Goal: Transaction & Acquisition: Book appointment/travel/reservation

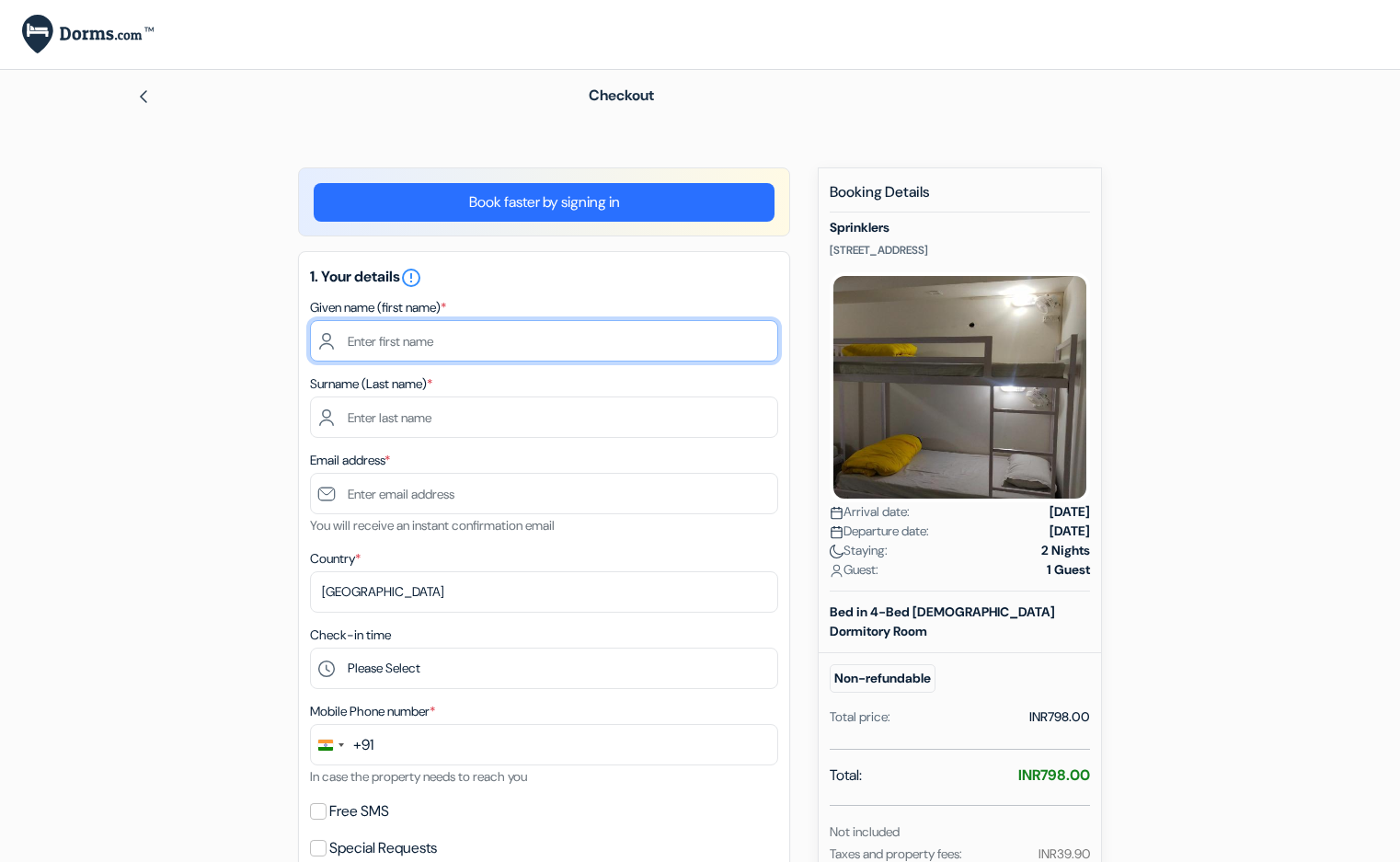
click at [662, 346] on input "text" at bounding box center [543, 341] width 468 height 42
type input "Garima"
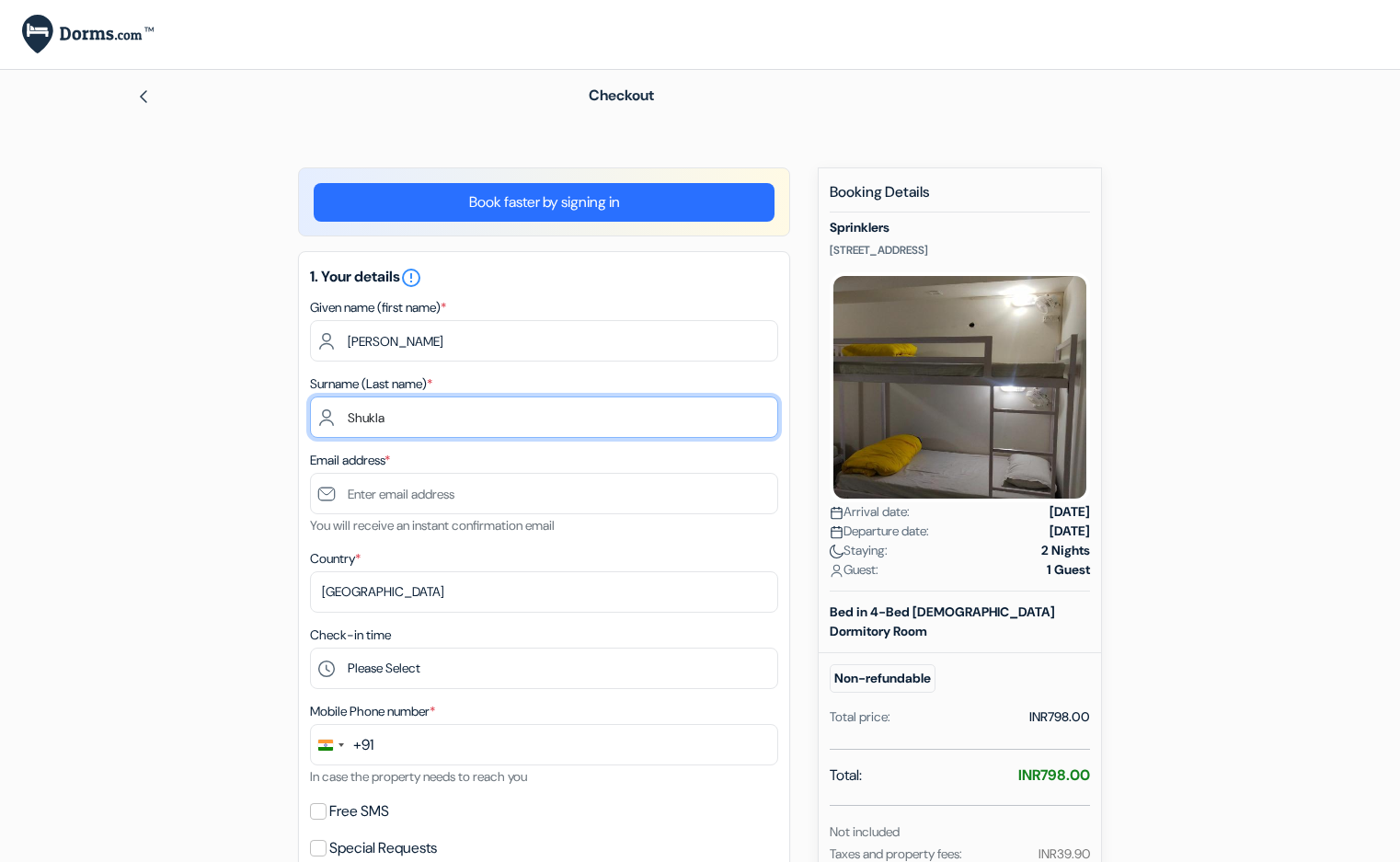
type input "Shukla"
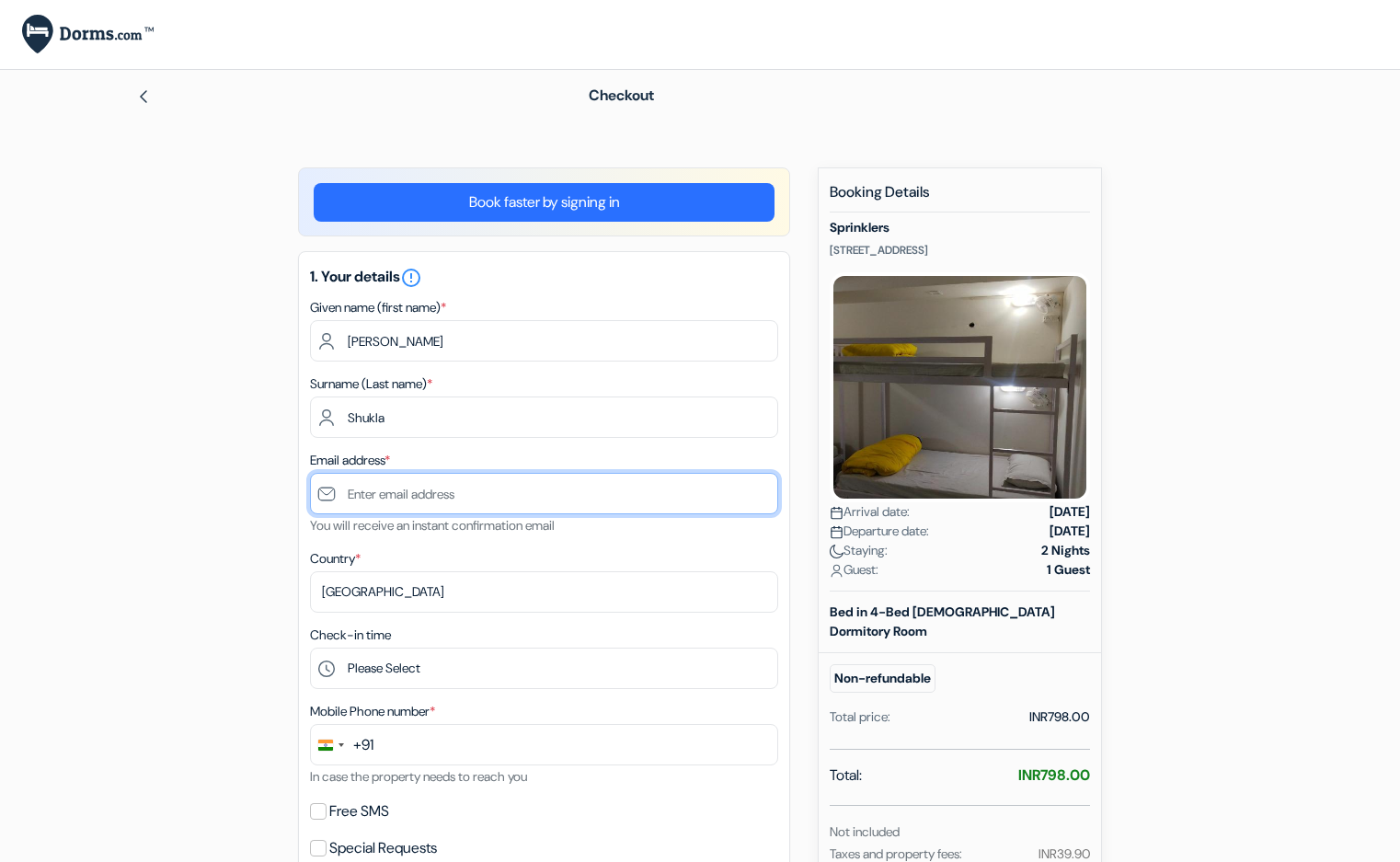
click at [521, 504] on input "text" at bounding box center [543, 493] width 468 height 42
click at [581, 207] on link "Book faster by signing in" at bounding box center [544, 203] width 461 height 39
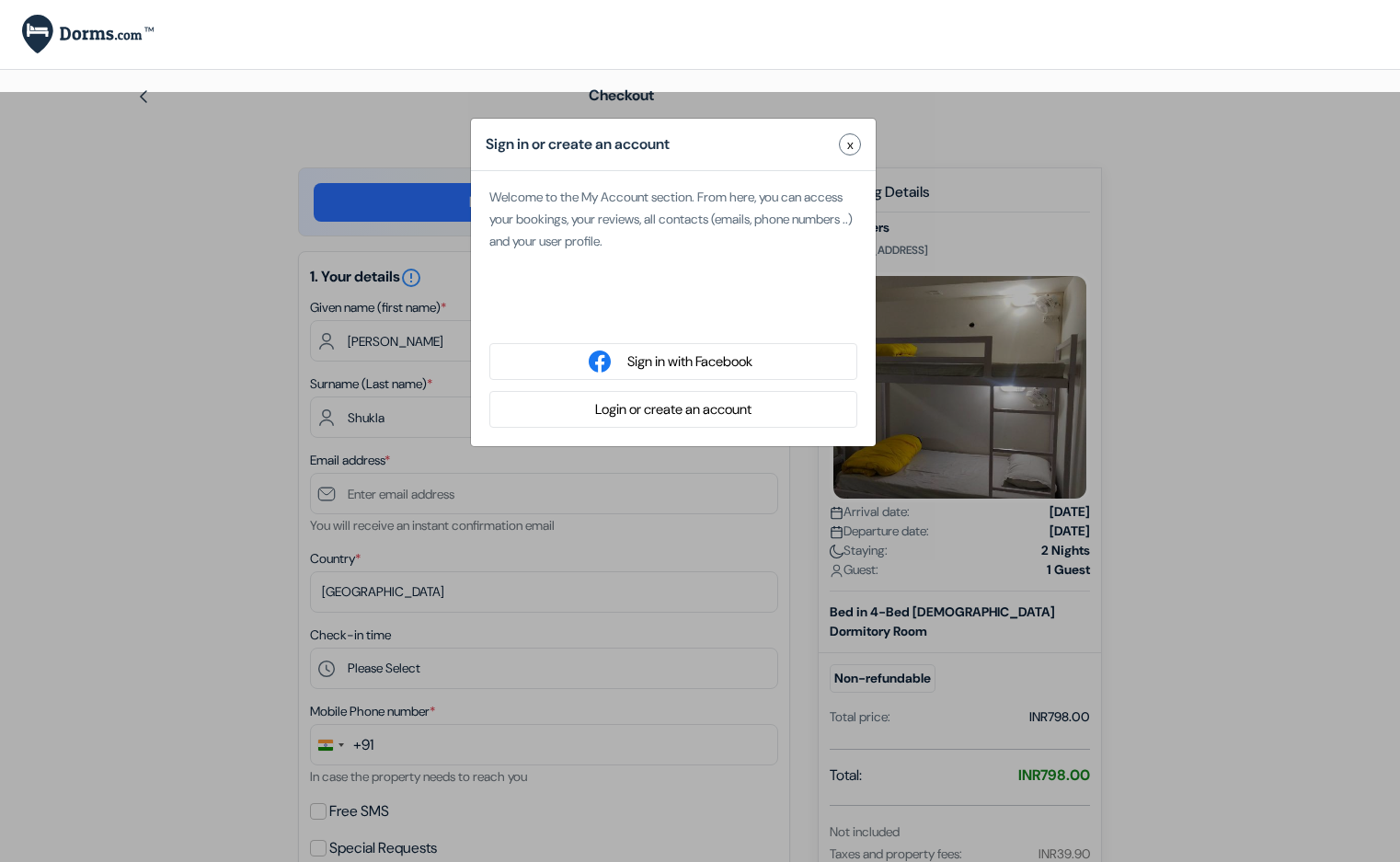
click at [639, 314] on div "Sign in with Google. Opens in new tab" at bounding box center [673, 314] width 368 height 41
type input "Saurabh"
type input "Kumar"
type input "[EMAIL_ADDRESS][DOMAIN_NAME]"
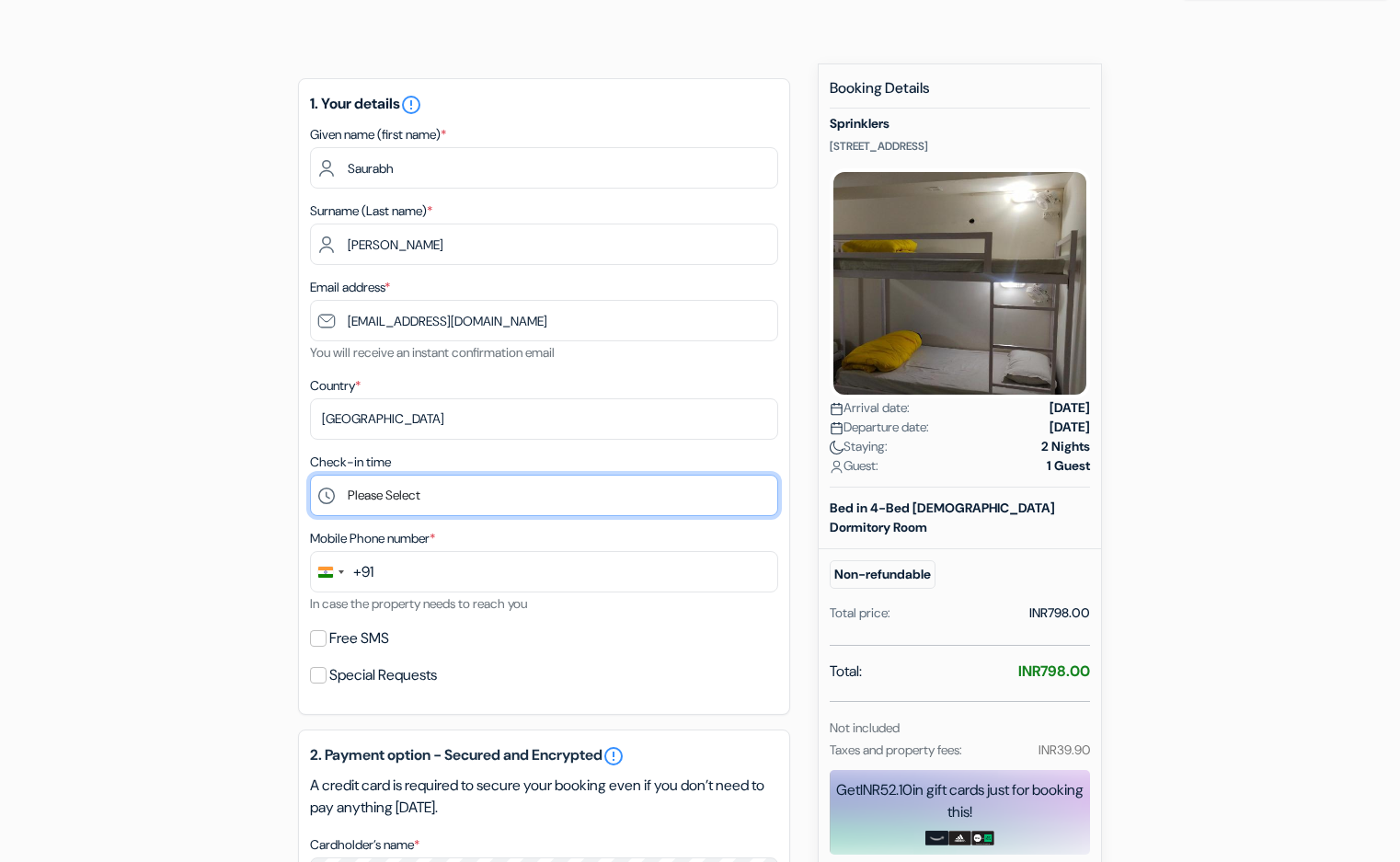
scroll to position [103, 0]
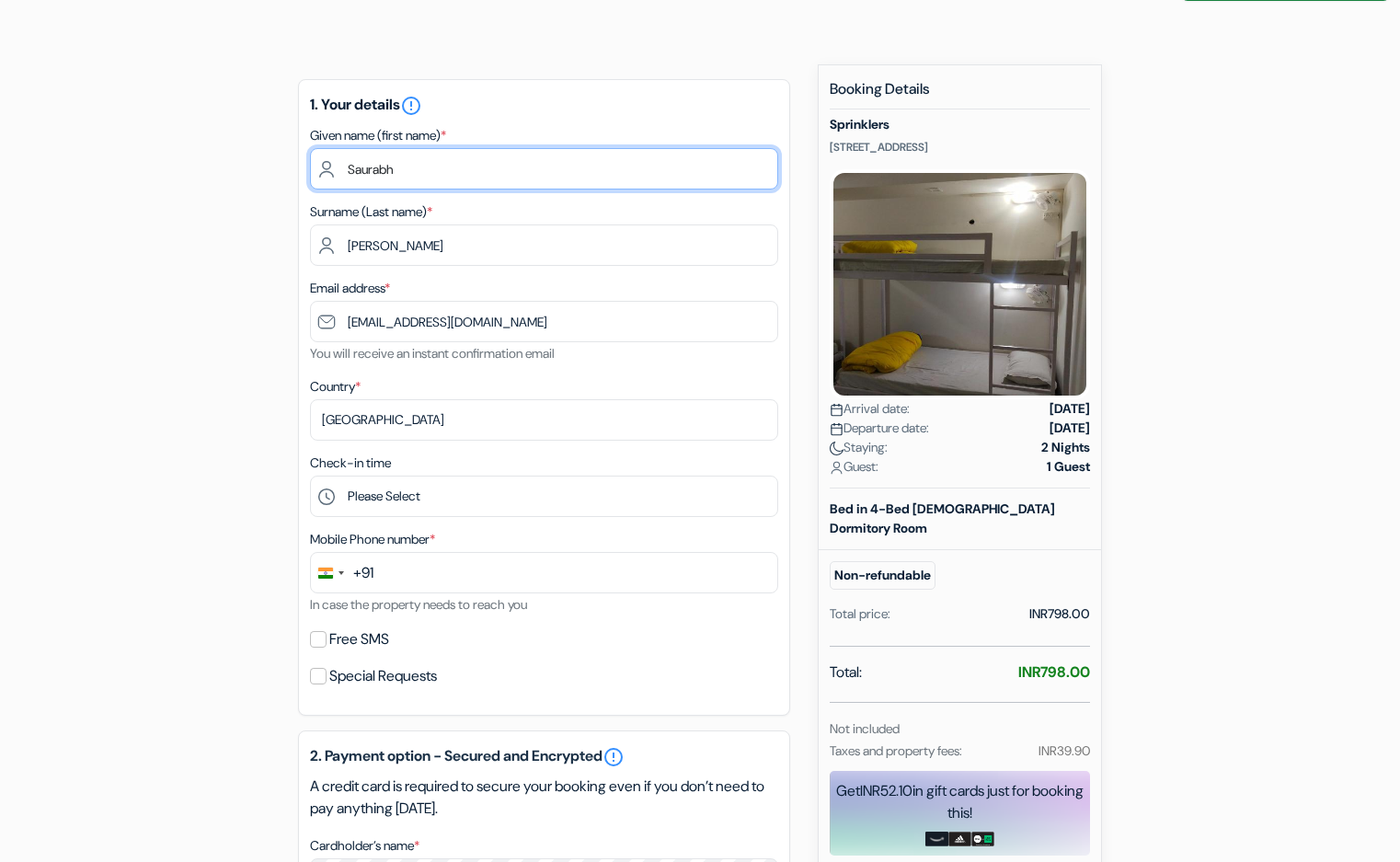
click at [458, 175] on input "Saurabh" at bounding box center [543, 168] width 468 height 42
type input "S"
type input "Garima"
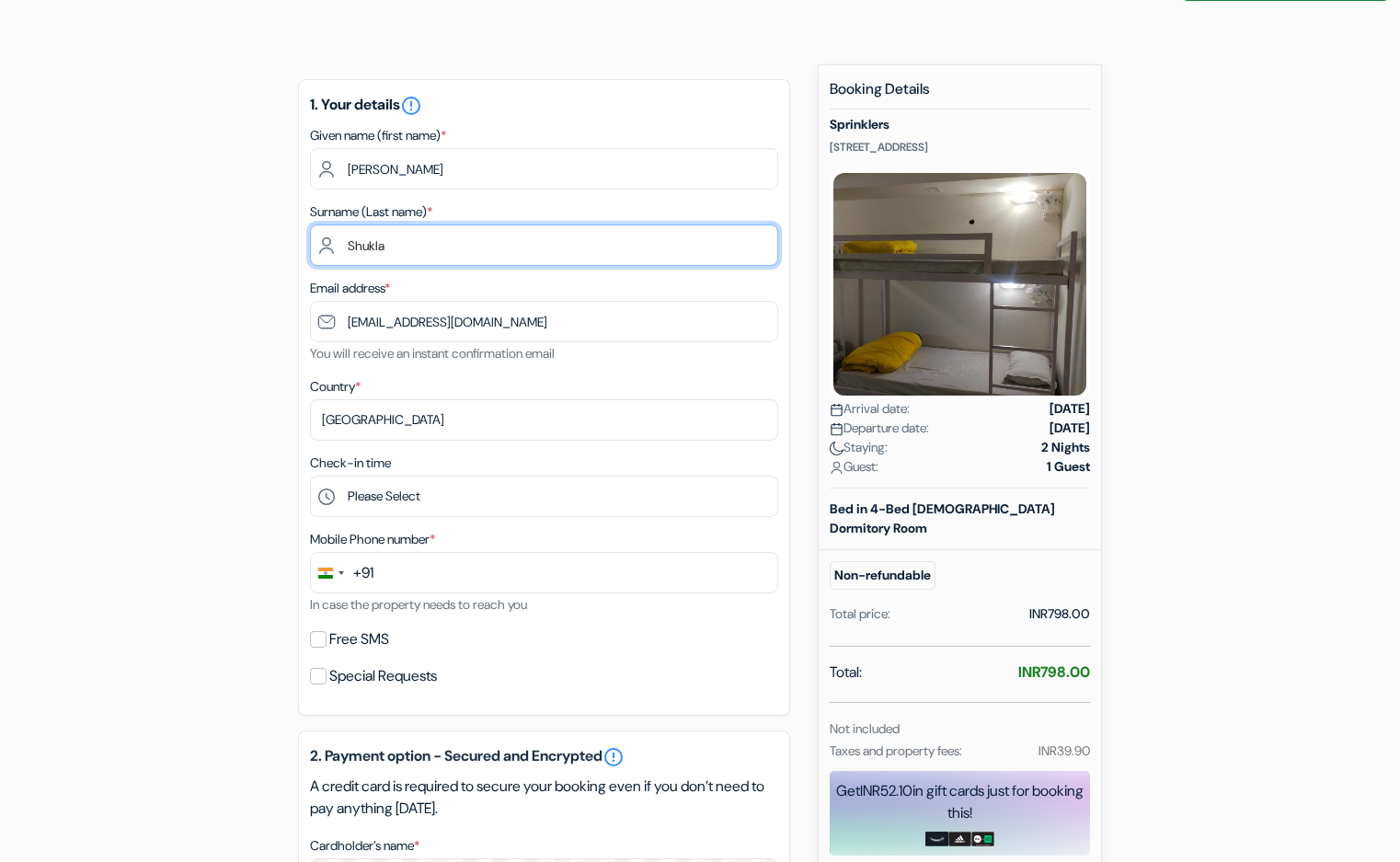
type input "Shukla"
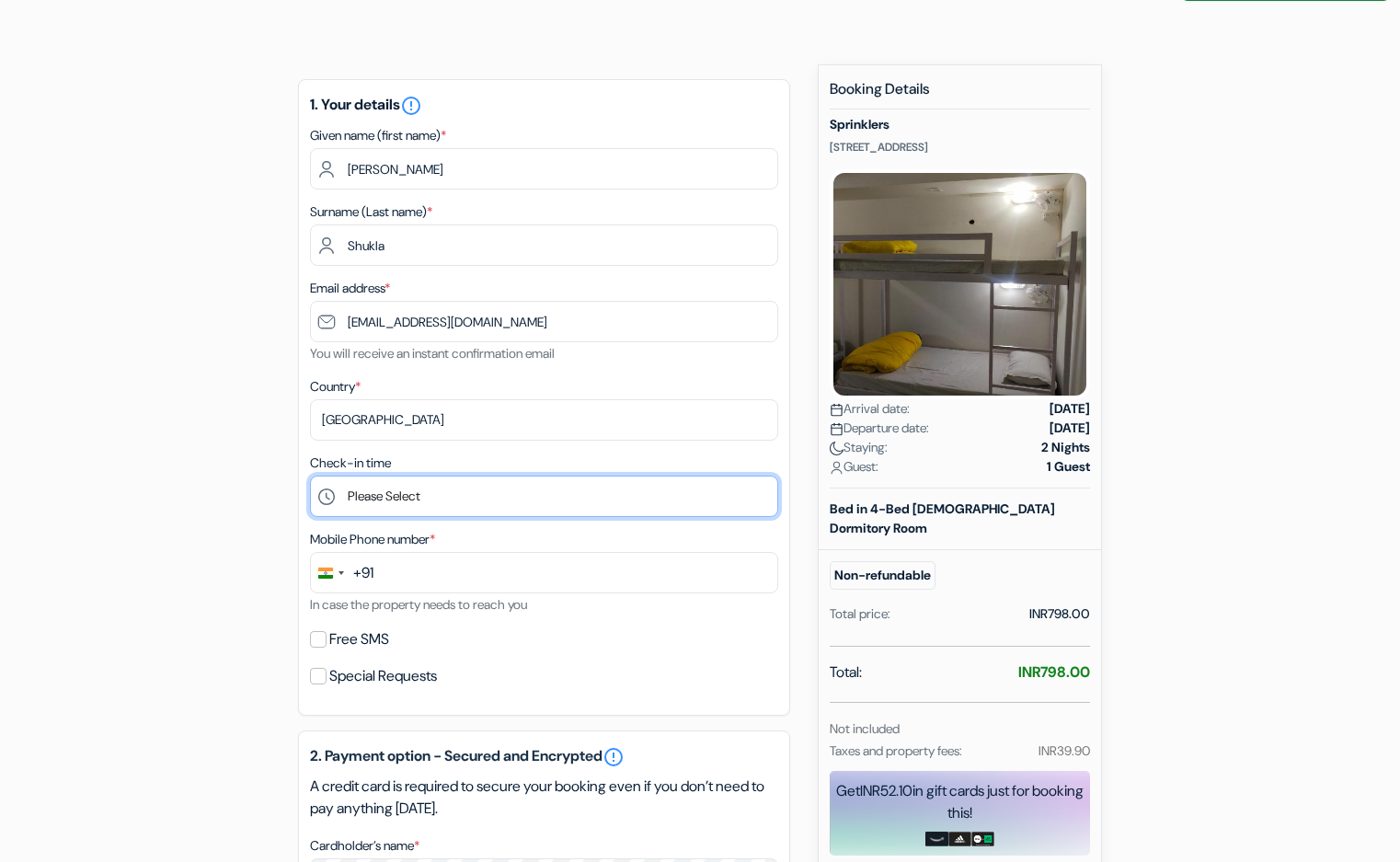
select select "13"
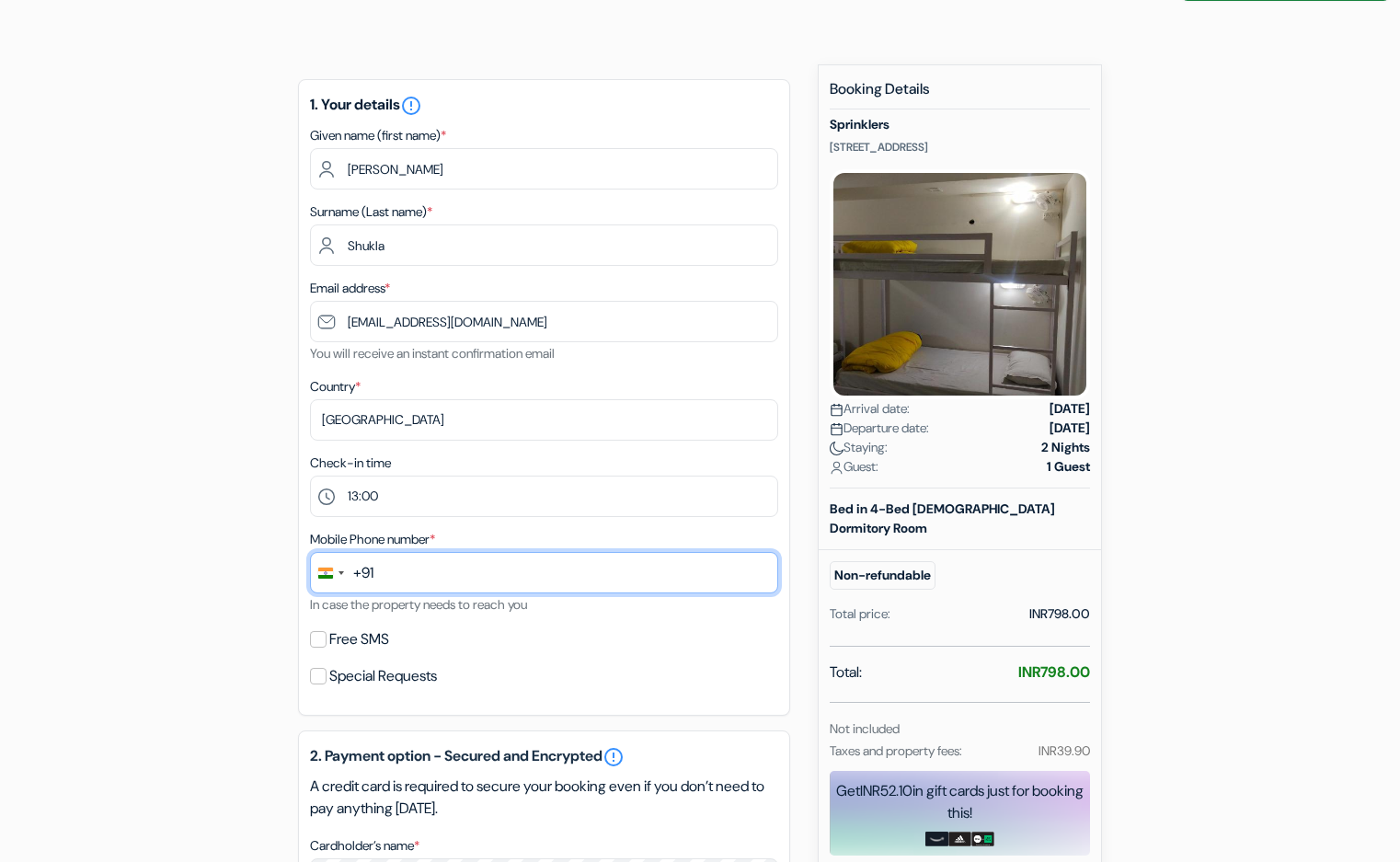
click at [453, 565] on input "text" at bounding box center [543, 572] width 468 height 42
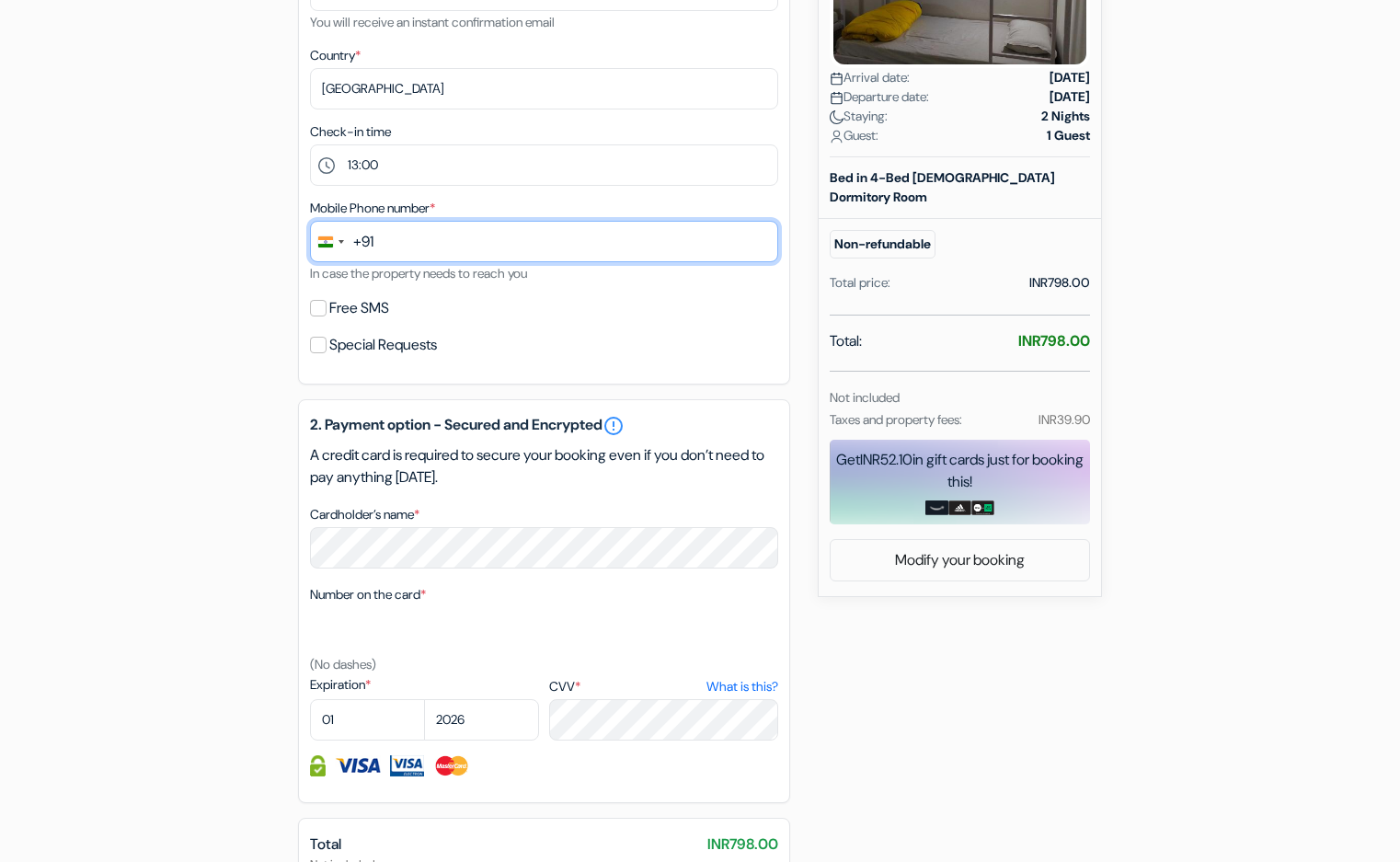
scroll to position [390, 0]
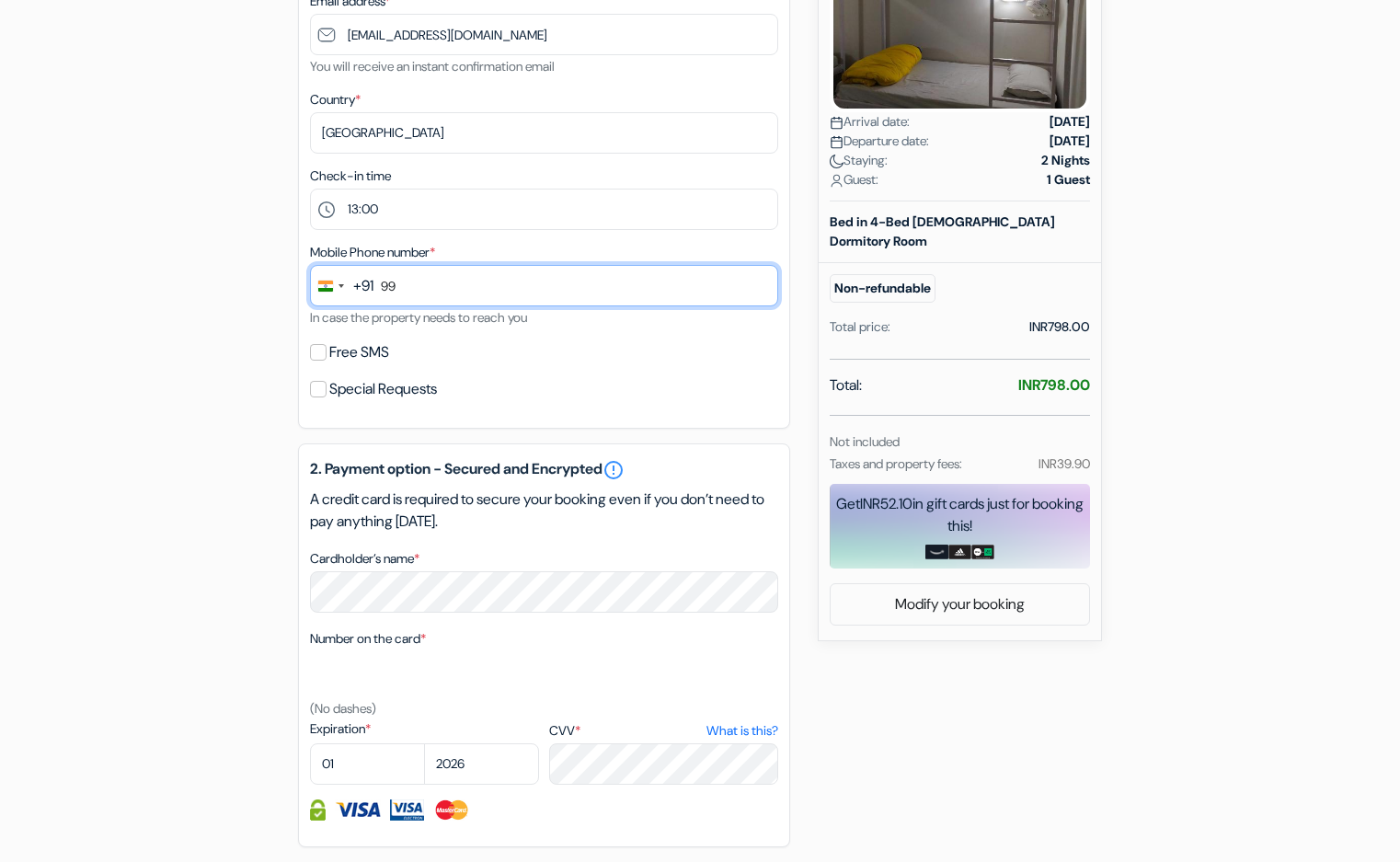
type input "9"
type input "9569626496"
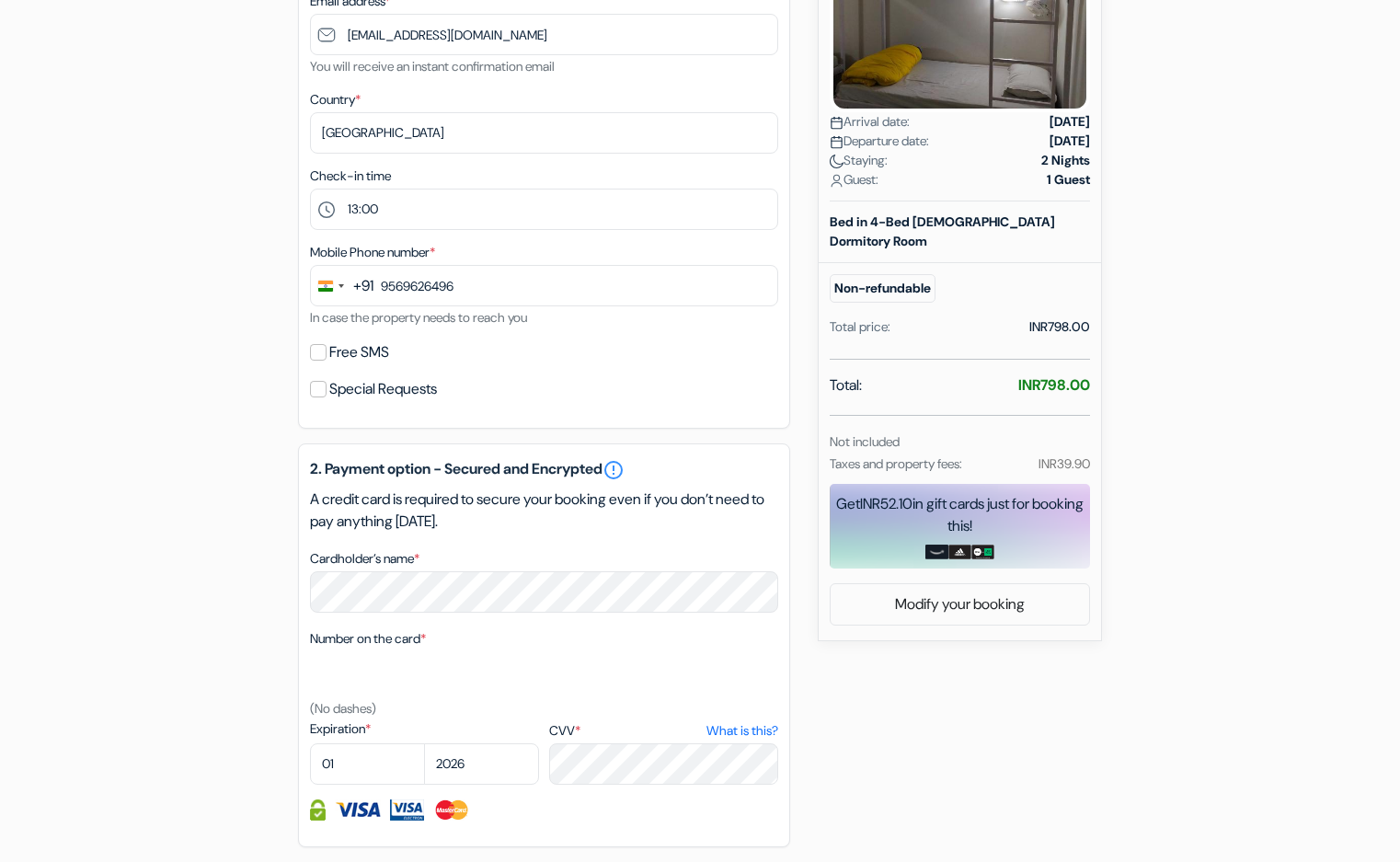
click at [358, 353] on label "Free SMS" at bounding box center [359, 352] width 60 height 26
click at [326, 353] on input "Free SMS" at bounding box center [317, 352] width 16 height 16
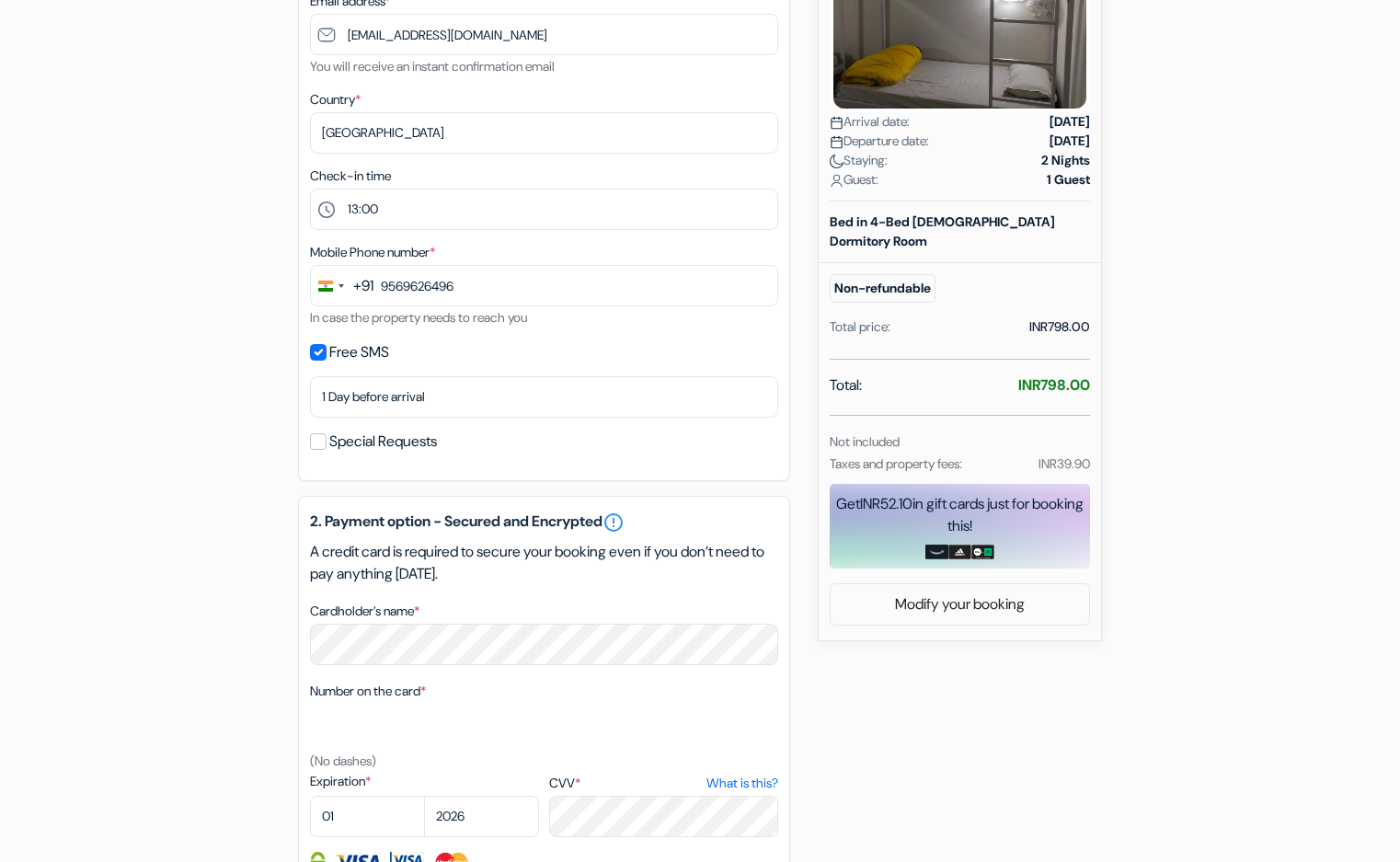
click at [321, 346] on input "Free SMS" at bounding box center [317, 352] width 16 height 16
checkbox input "false"
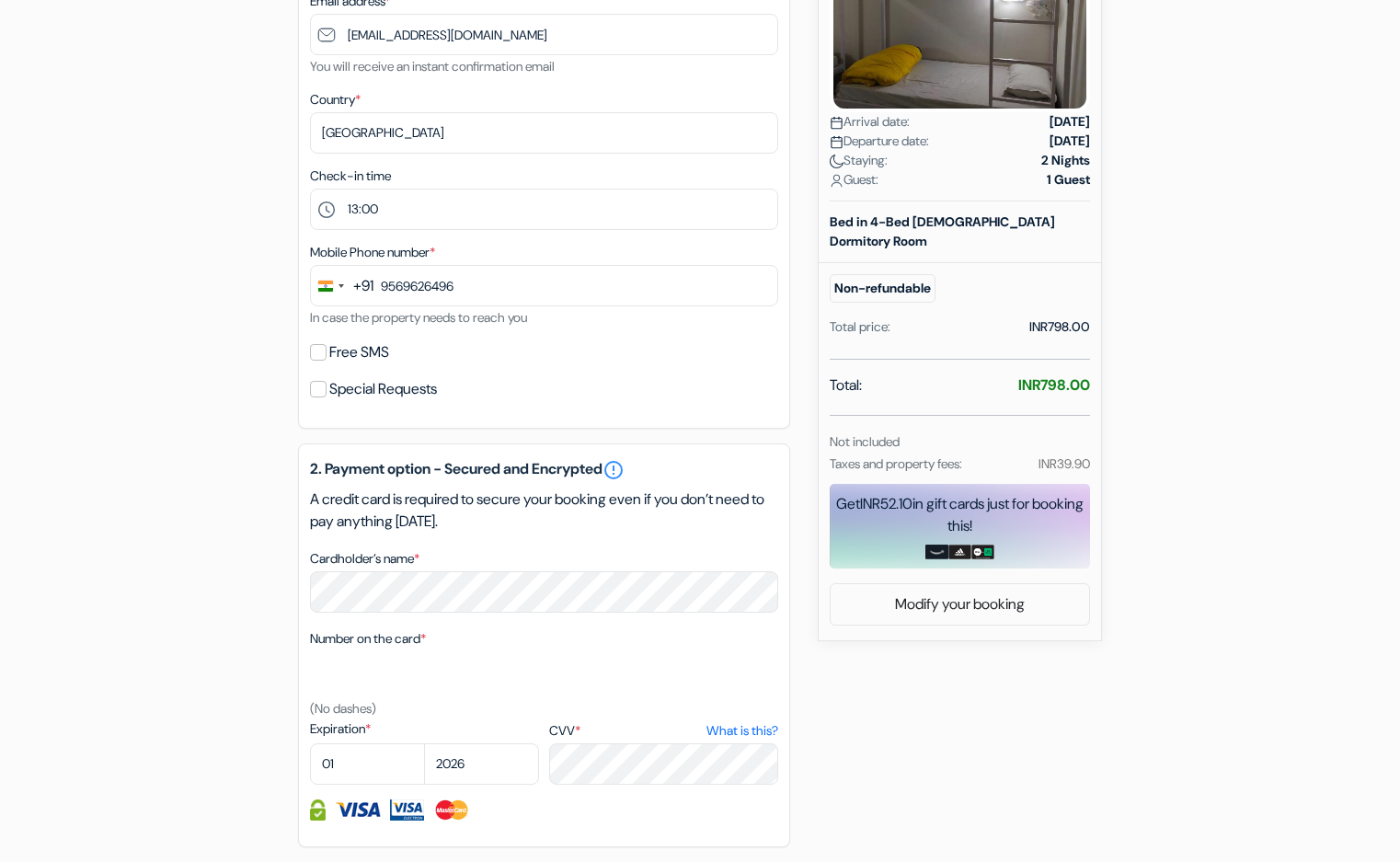
click at [317, 388] on input "Special Requests" at bounding box center [317, 389] width 16 height 16
checkbox input "true"
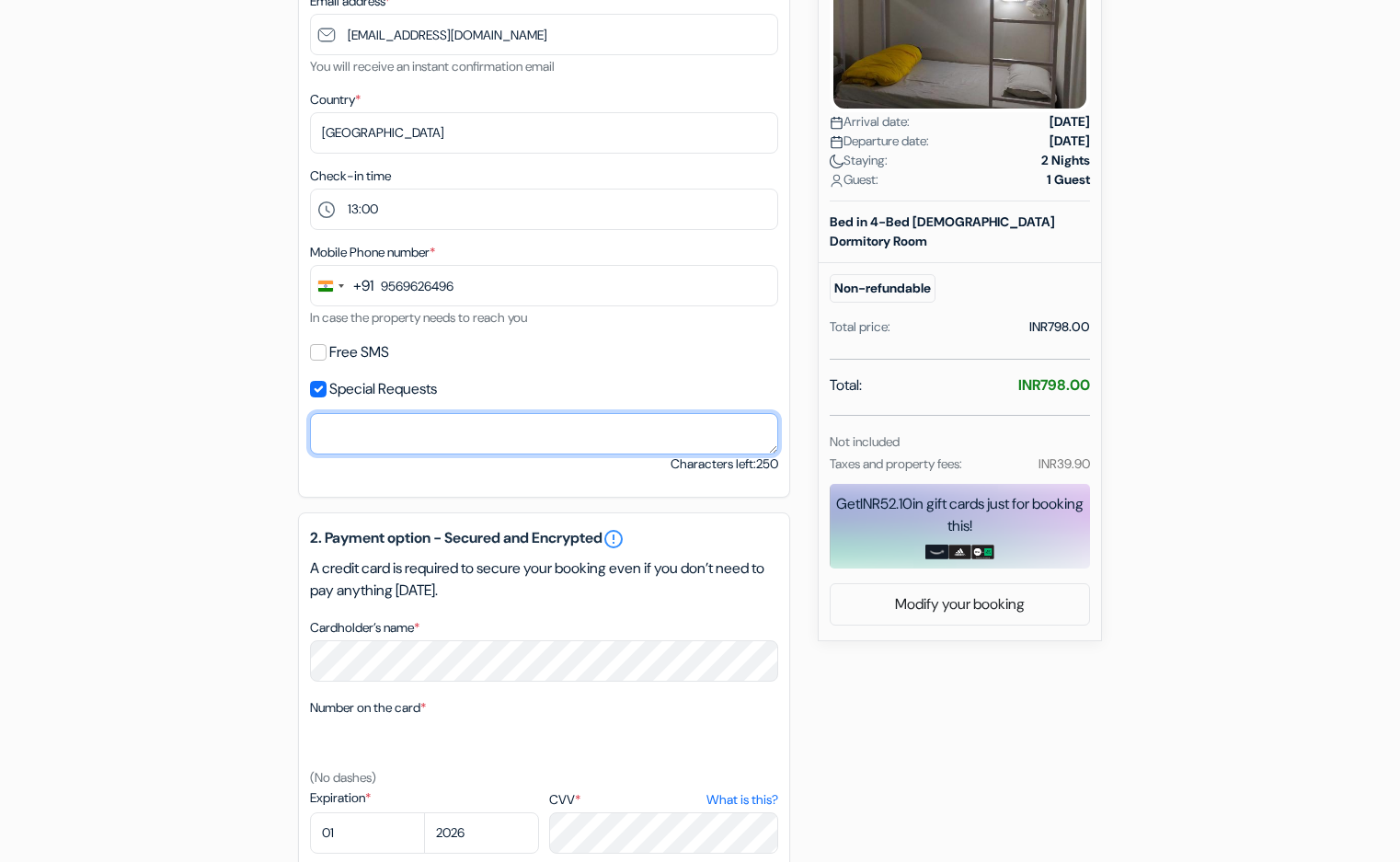
click at [365, 432] on textarea "Cardholder’s name *" at bounding box center [543, 433] width 468 height 42
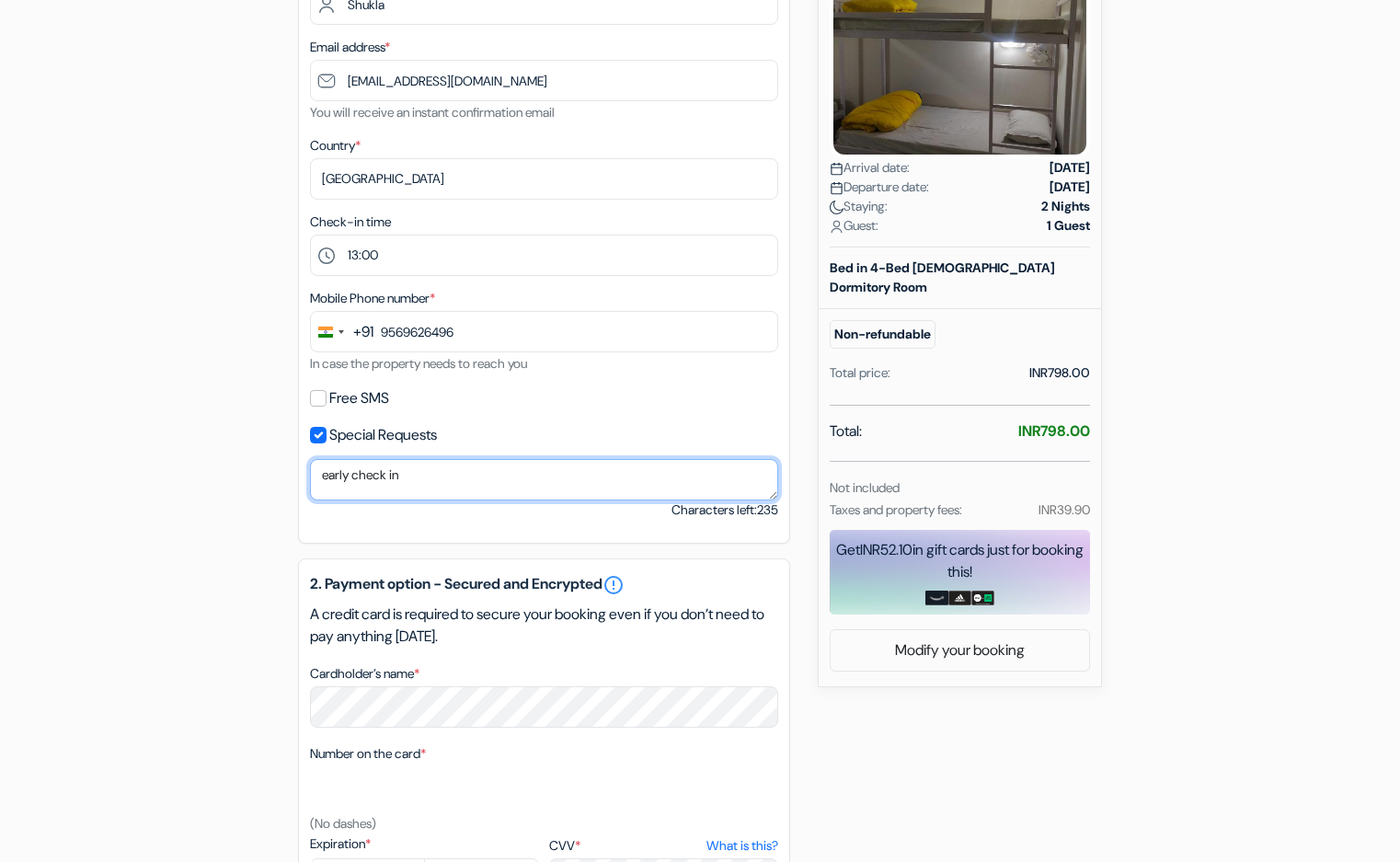
scroll to position [349, 0]
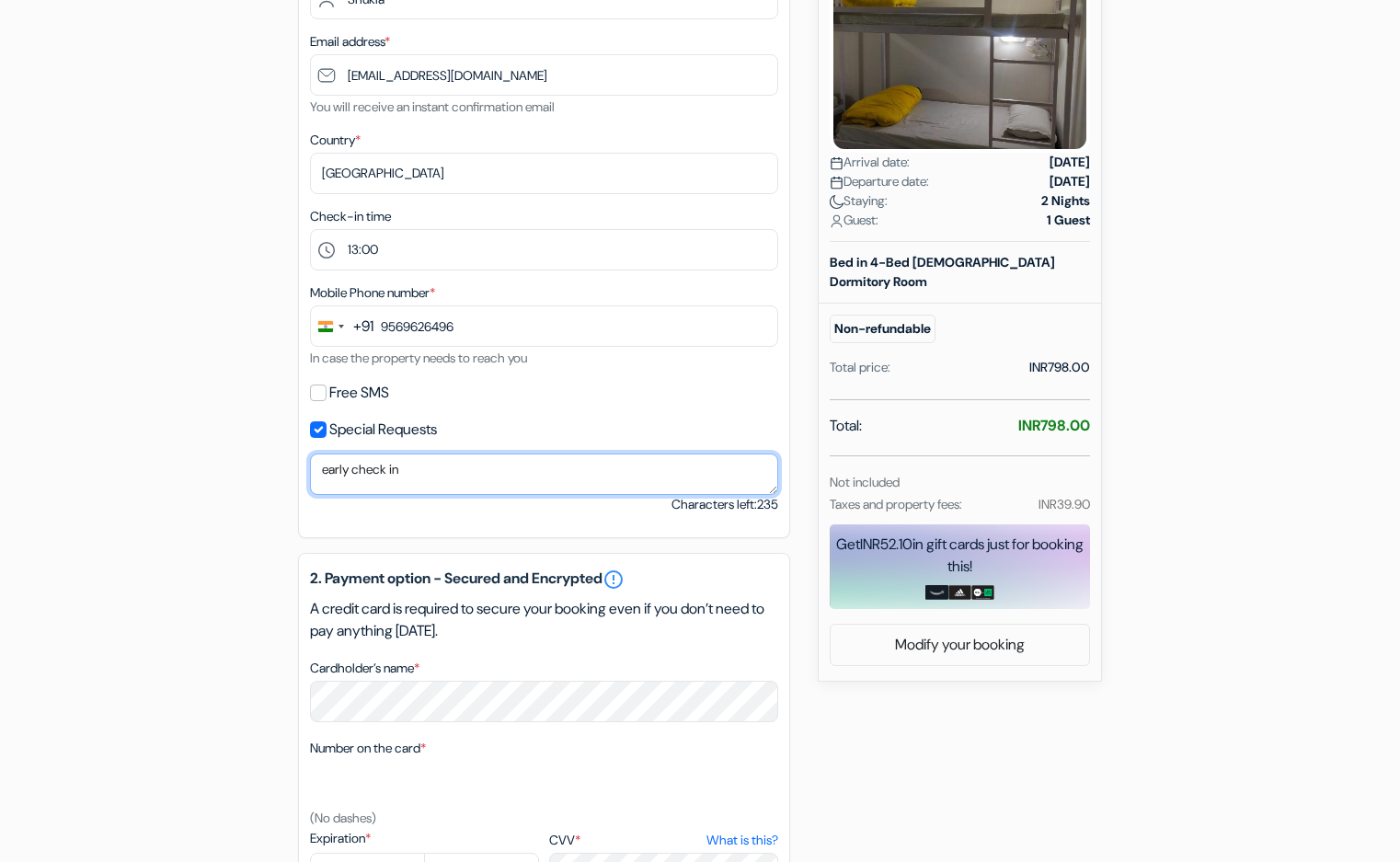
type textarea "early check in"
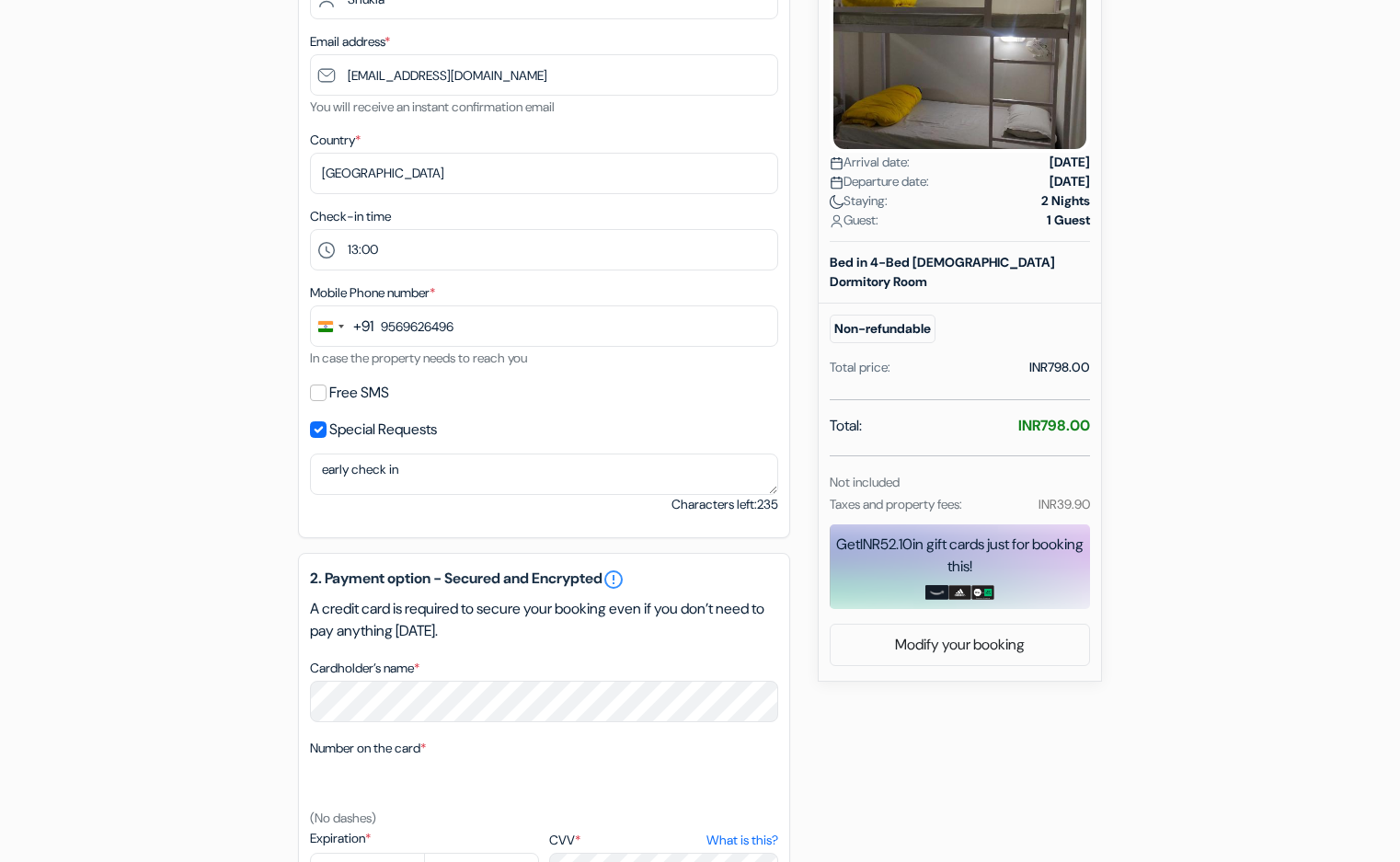
click at [948, 715] on div "add_box Sprinklers 1660, Second Floor, Main Bazar, Paharganj, New Delhi, New De…" at bounding box center [700, 528] width 1214 height 1421
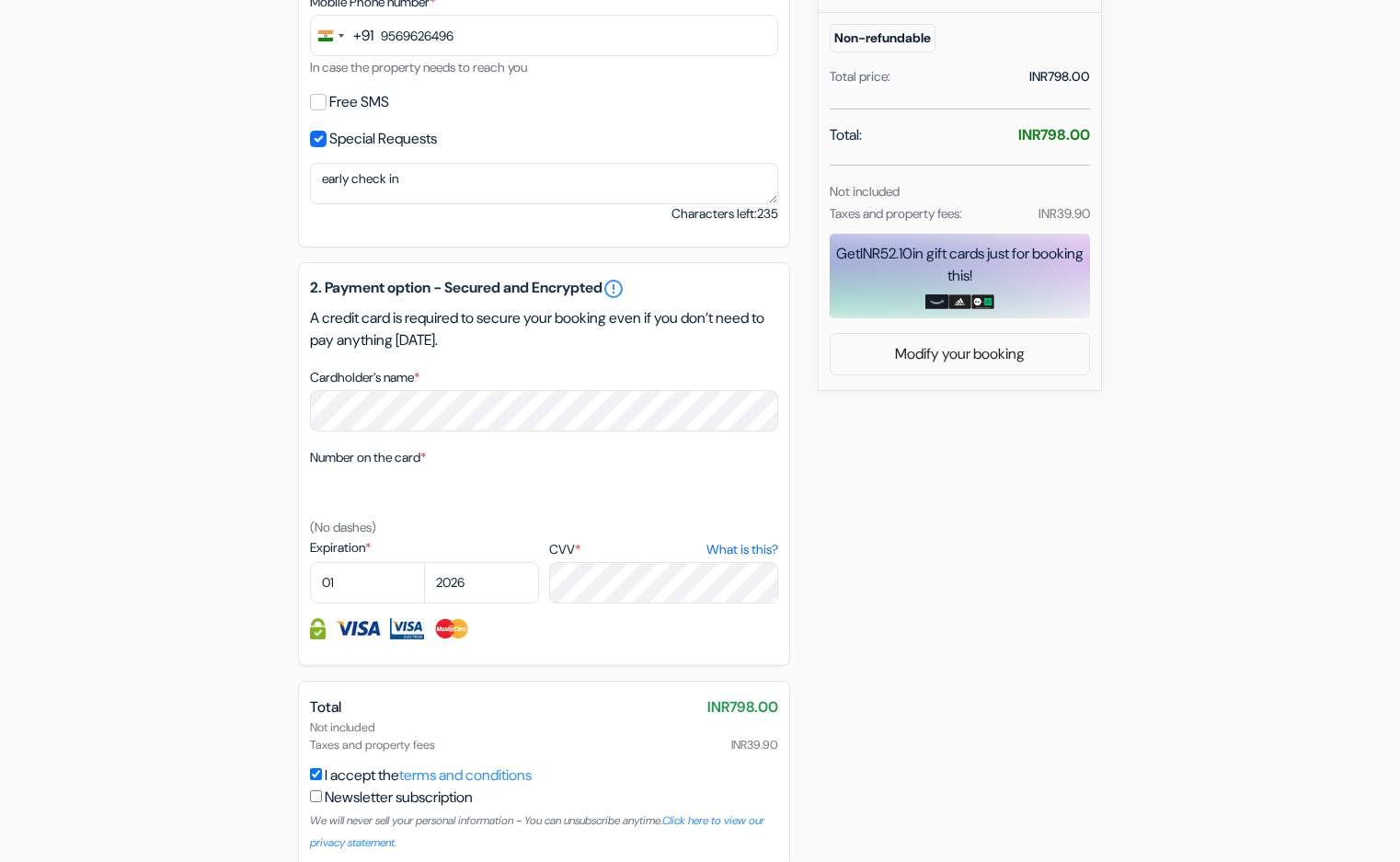
scroll to position [696, 0]
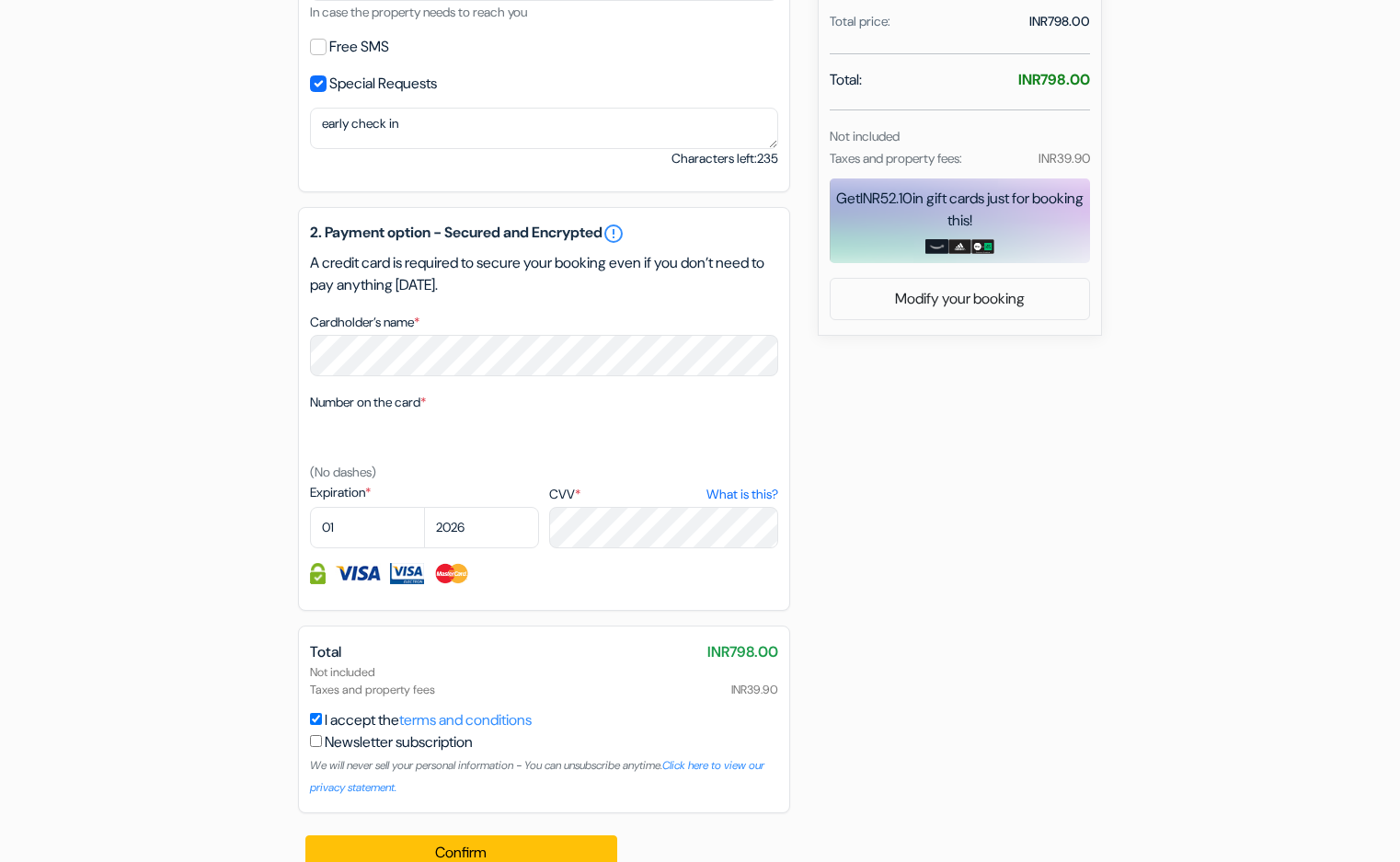
click at [974, 672] on div "add_box Sprinklers 1660, Second Floor, Main Bazar, Paharganj, New Delhi, New De…" at bounding box center [700, 182] width 1214 height 1421
select select "08"
select select "2031"
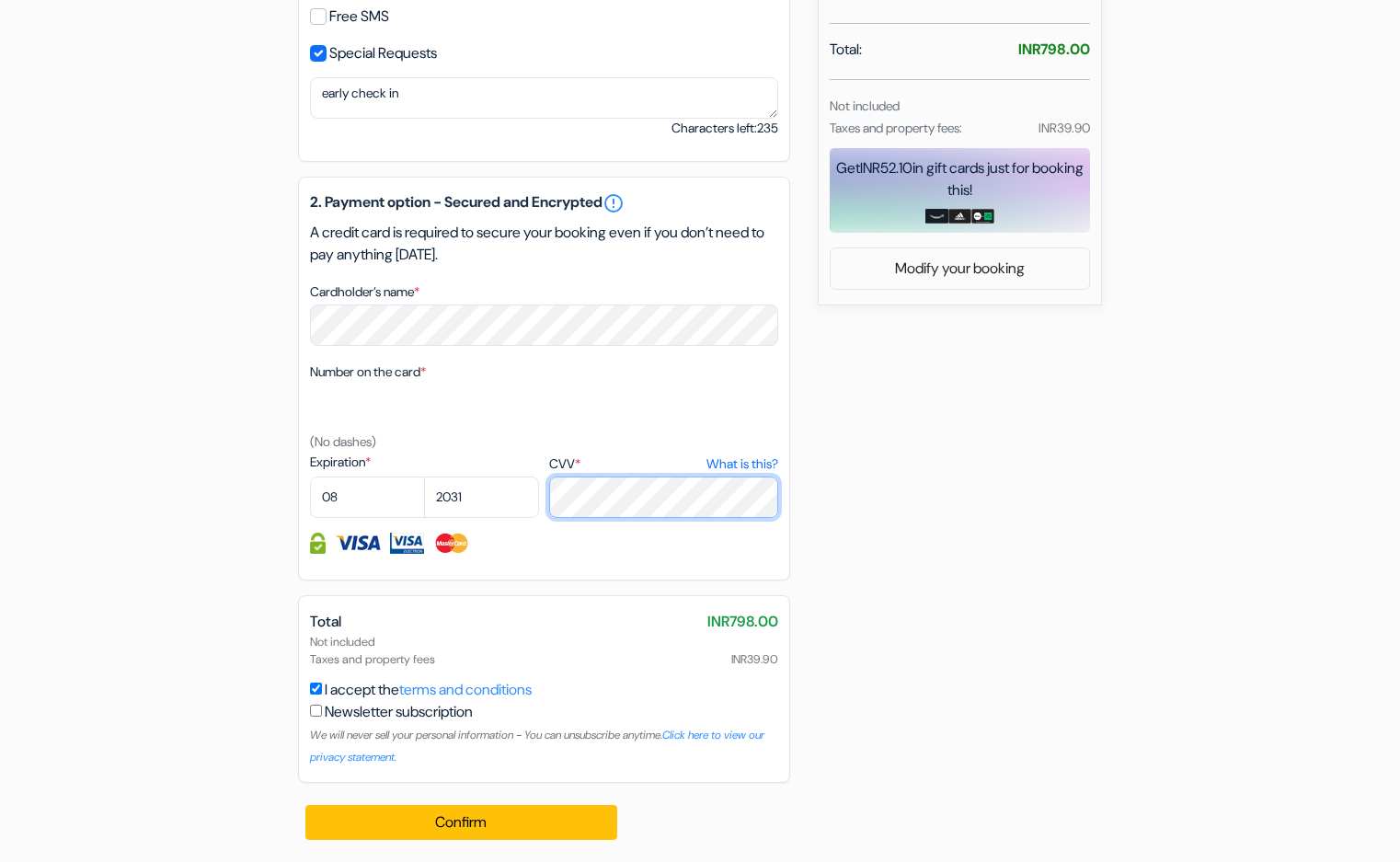
scroll to position [726, 0]
click at [624, 202] on link "error_outline" at bounding box center [613, 203] width 22 height 22
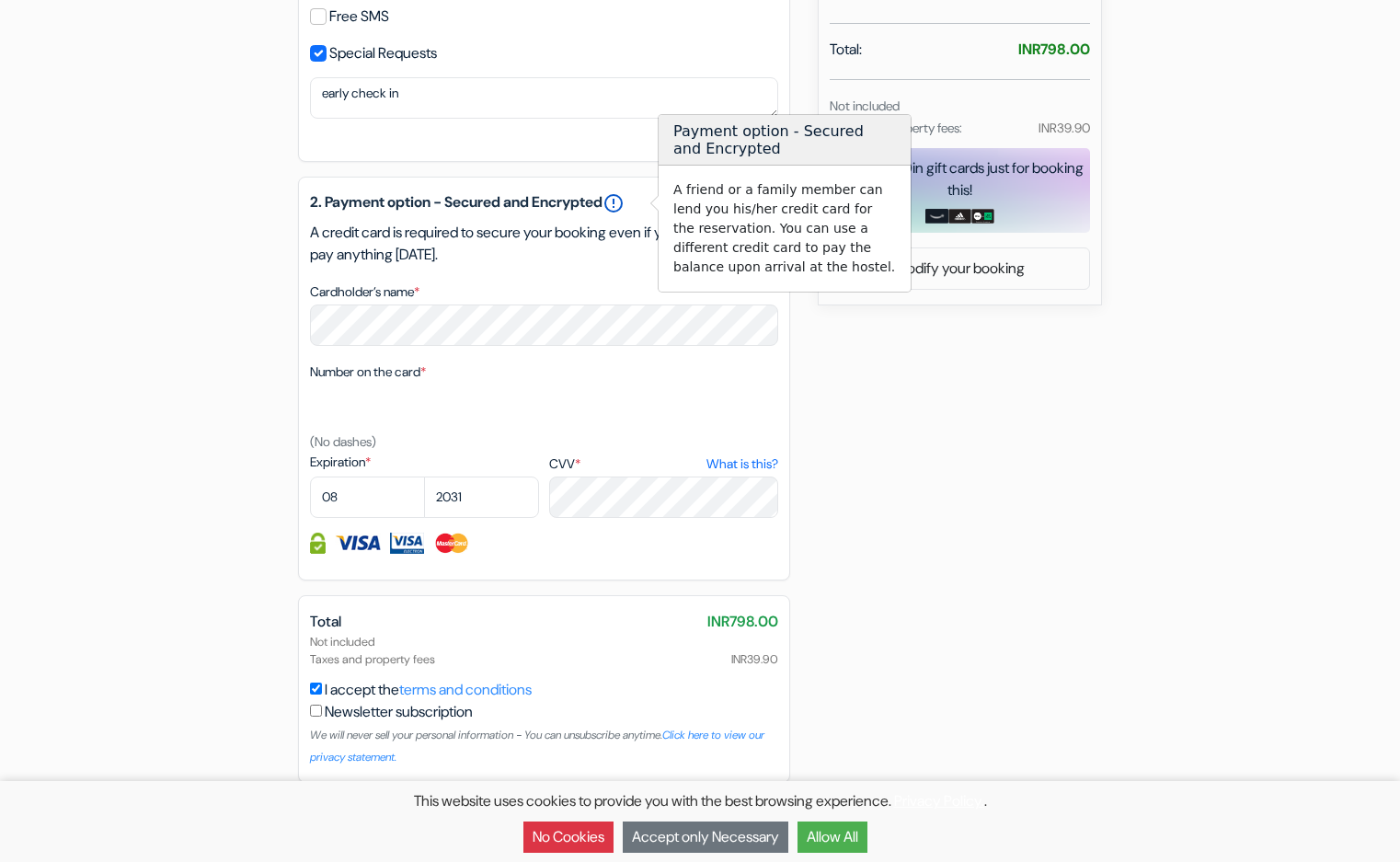
type input "95696 26496"
click at [973, 535] on div "add_box Sprinklers 1660, Second Floor, Main Bazar, Paharganj, New Delhi, New De…" at bounding box center [700, 152] width 1214 height 1421
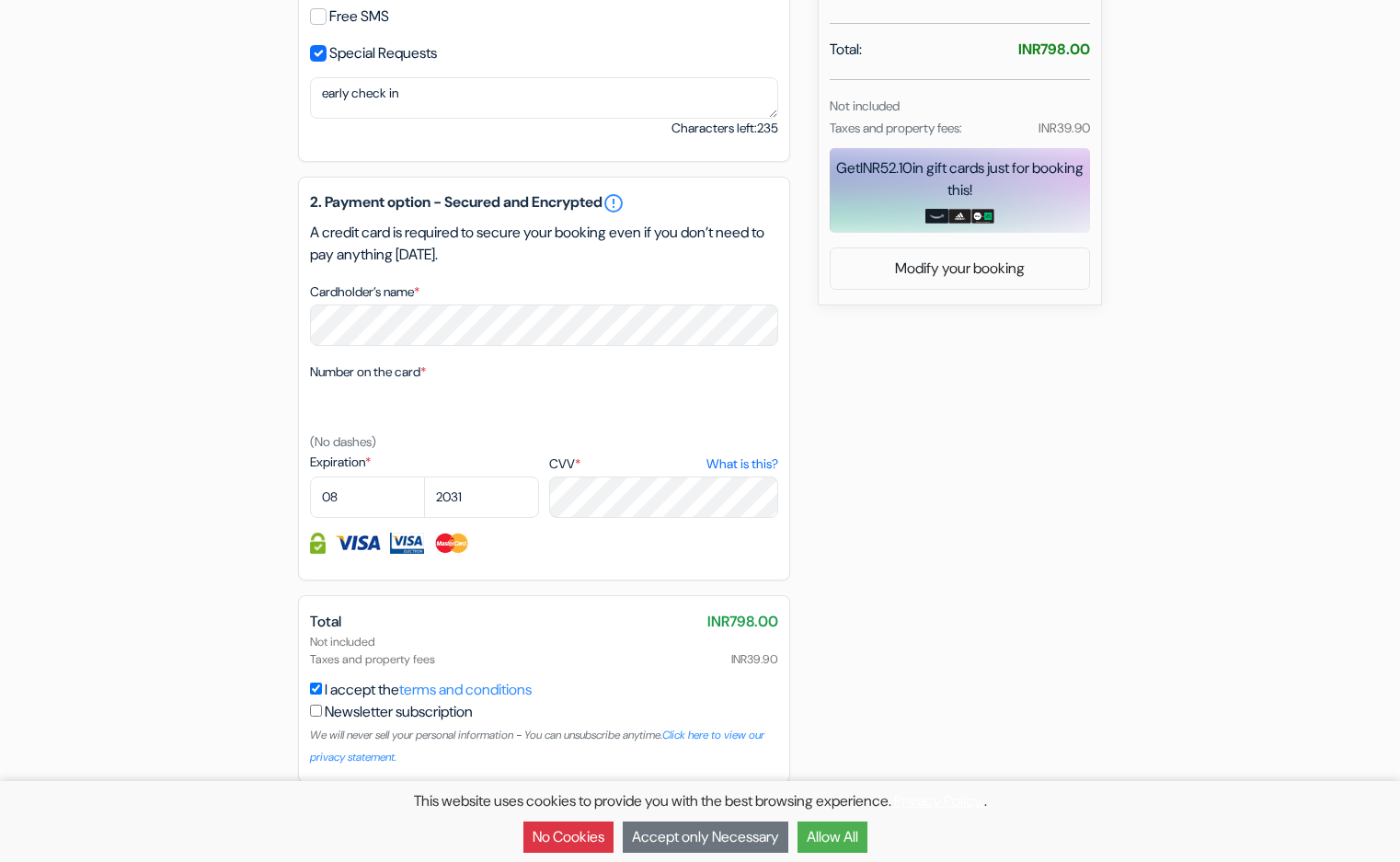
click at [923, 480] on div "add_box Sprinklers 1660, Second Floor, Main Bazar, Paharganj, New Delhi, New De…" at bounding box center [700, 152] width 1214 height 1421
click at [582, 839] on button "No Cookies" at bounding box center [567, 837] width 90 height 31
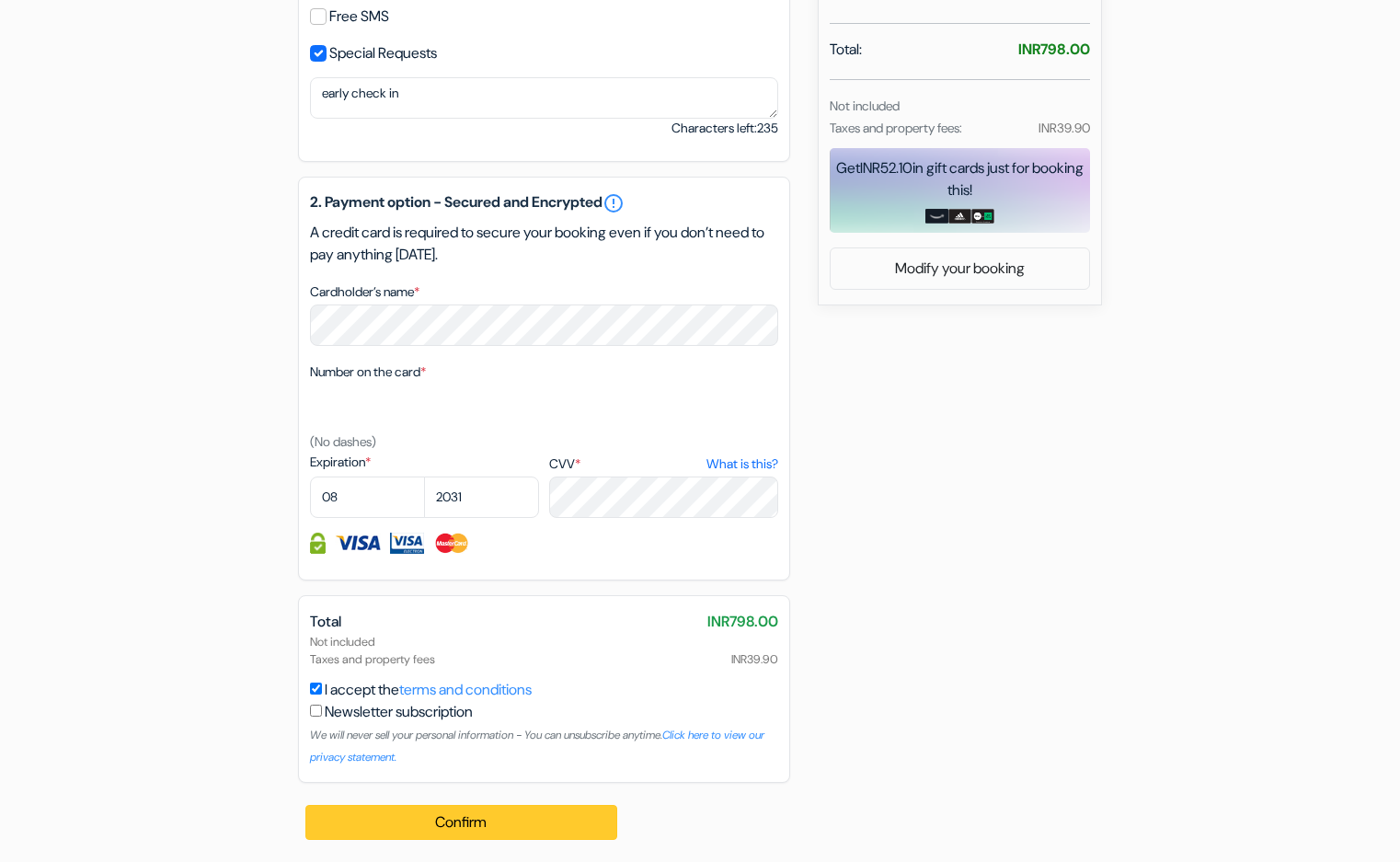
click at [514, 812] on button "Confirm Loading..." at bounding box center [461, 822] width 312 height 35
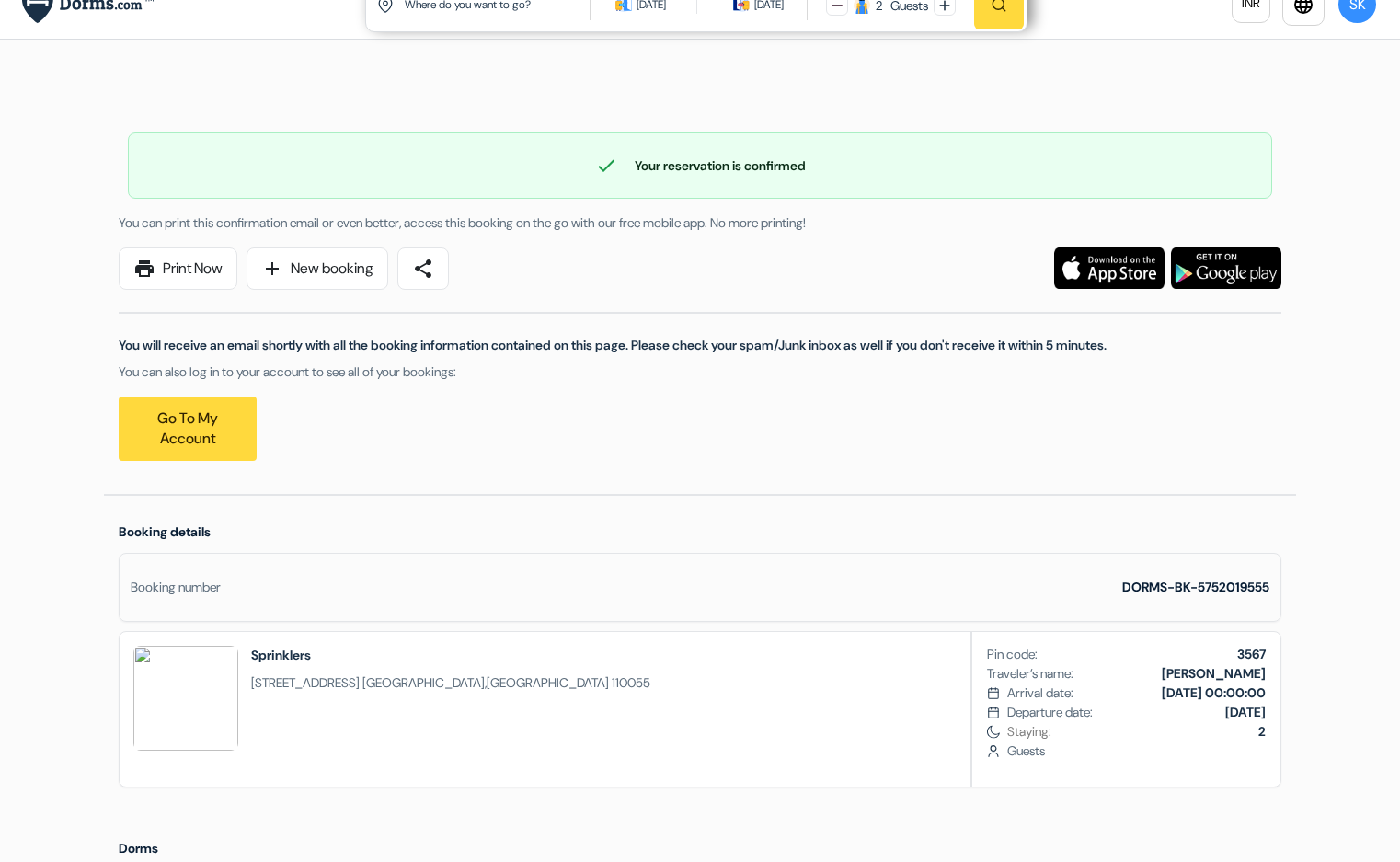
scroll to position [58, 0]
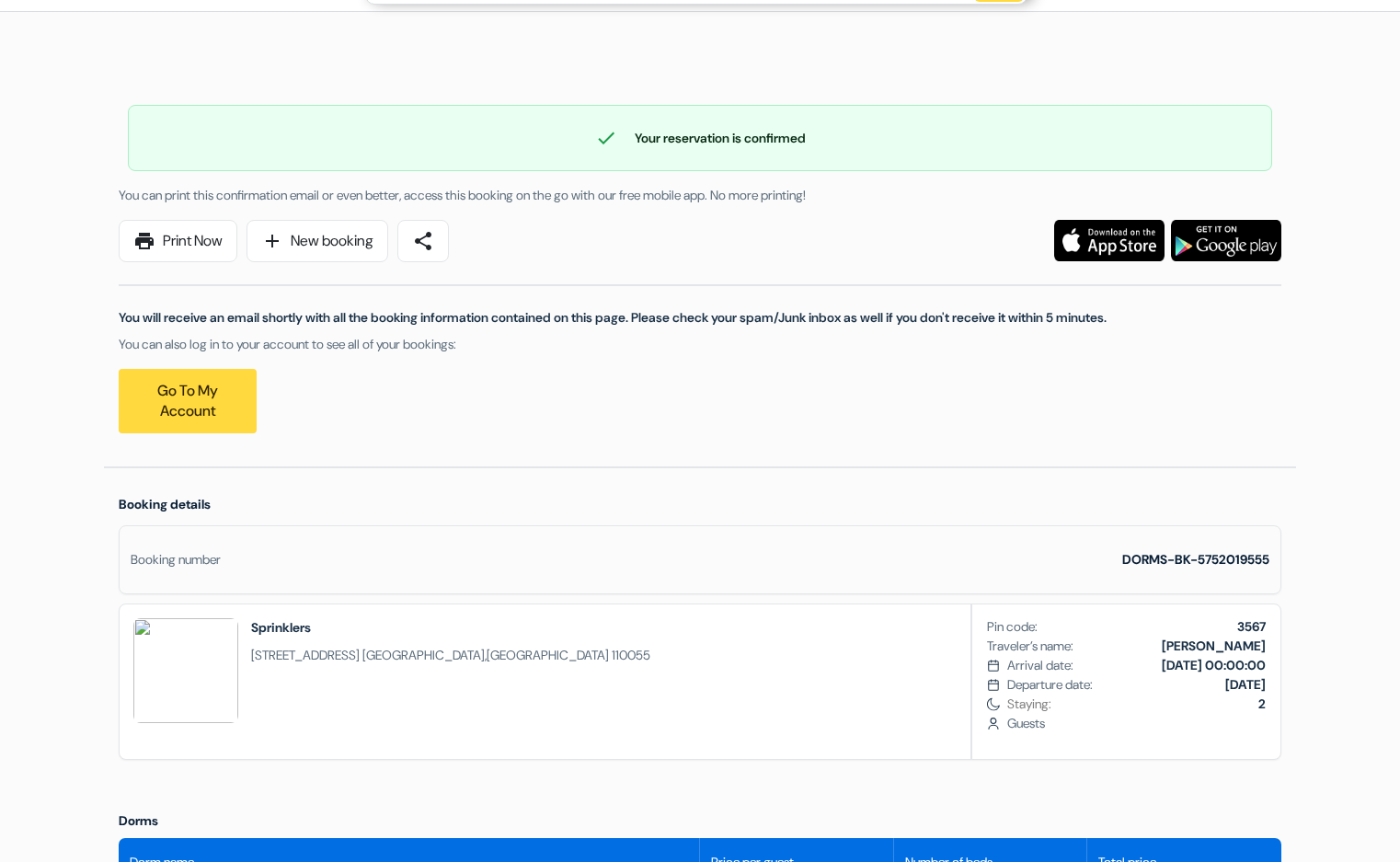
click at [325, 431] on div "You will receive an email shortly with all the booking information contained on…" at bounding box center [700, 348] width 1185 height 171
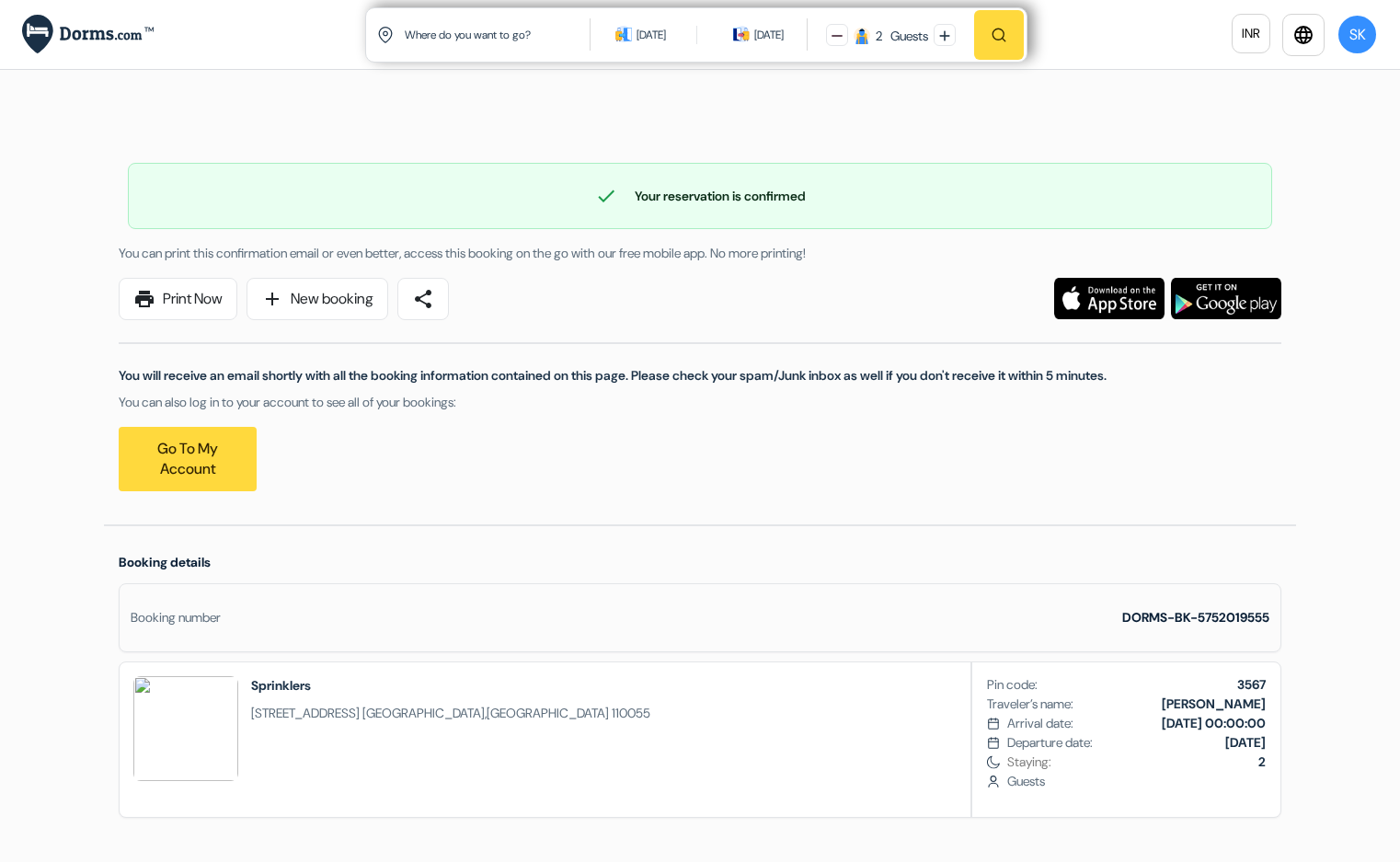
scroll to position [0, 0]
click at [173, 453] on link "Go to my account" at bounding box center [187, 459] width 138 height 65
click at [199, 289] on link "print Print Now" at bounding box center [178, 299] width 119 height 42
click at [197, 292] on link "print Print Now" at bounding box center [178, 299] width 119 height 42
click at [1354, 37] on button "SK" at bounding box center [1357, 34] width 41 height 42
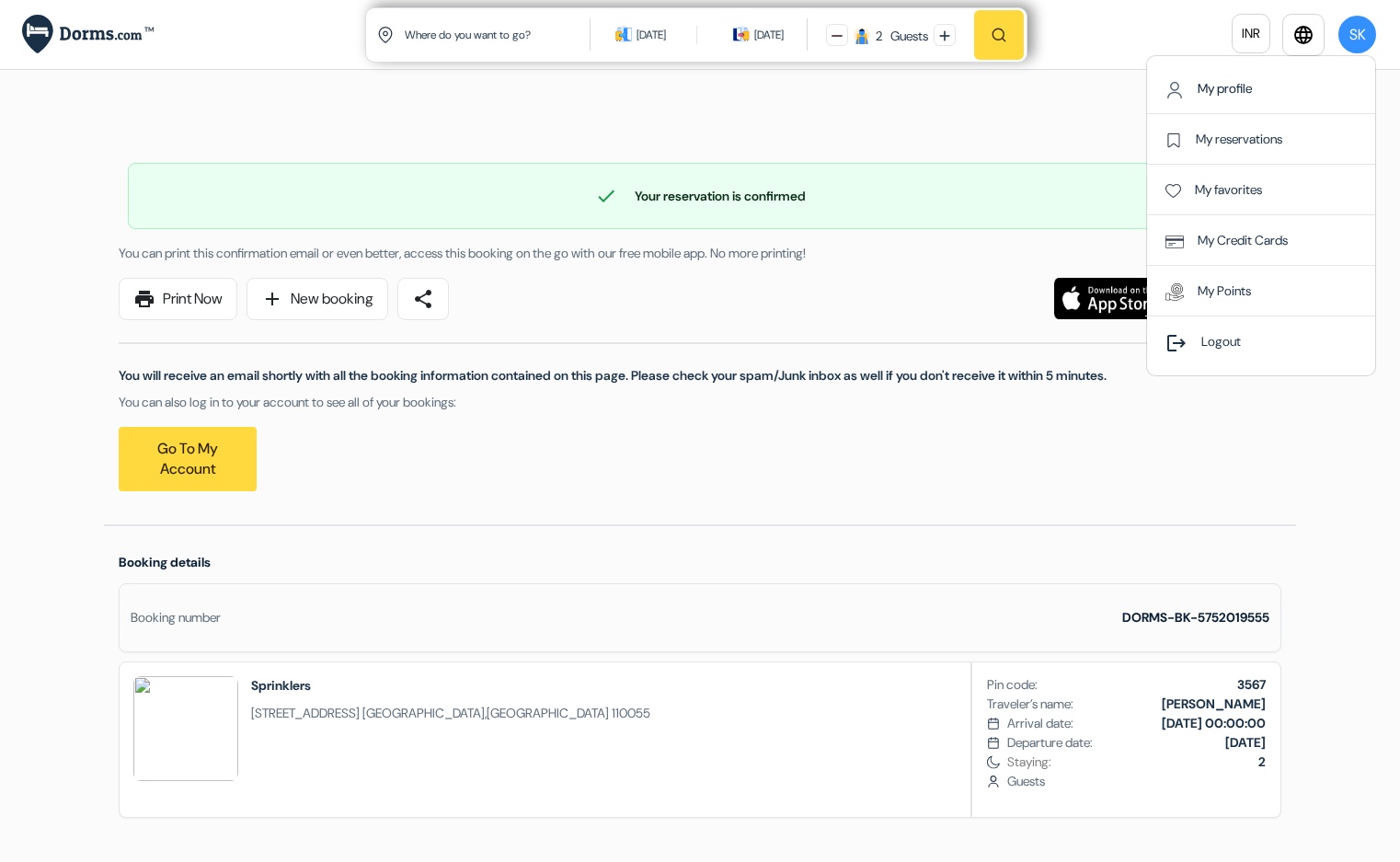
click at [1250, 93] on link "My profile" at bounding box center [1209, 88] width 87 height 16
